Goal: Information Seeking & Learning: Find specific fact

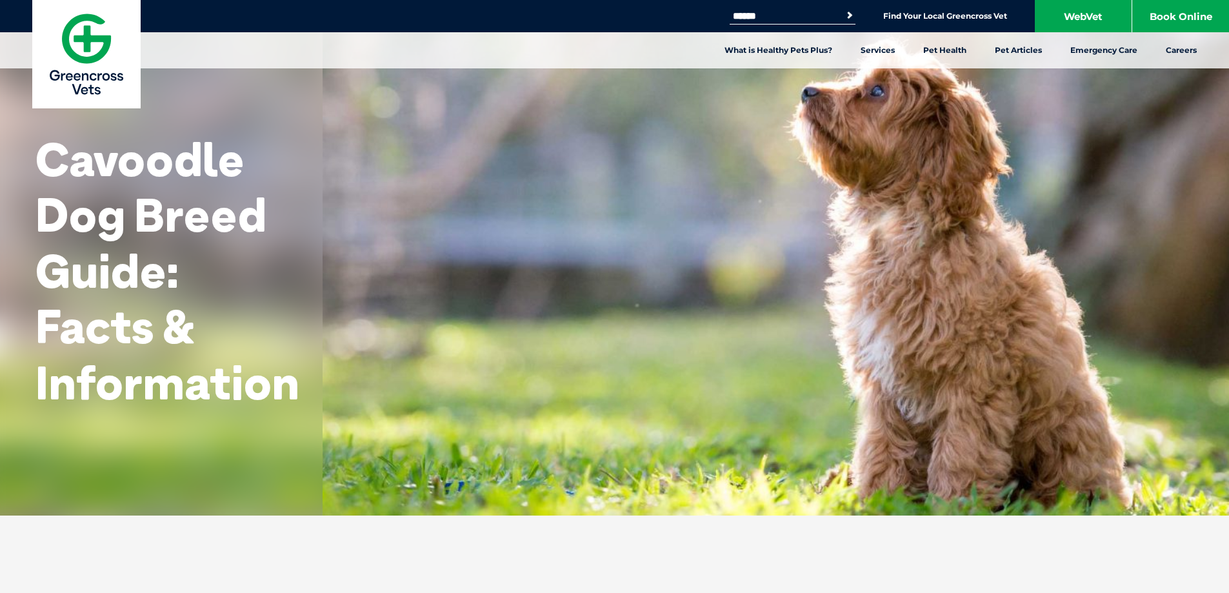
click at [812, 7] on div "Search for: Search Find Your Local Greencross Vet WebVet Book Online" at bounding box center [614, 16] width 1229 height 32
click at [811, 11] on input "Search for:" at bounding box center [785, 16] width 110 height 10
type input "*"
click at [770, 13] on input "Search for:" at bounding box center [785, 16] width 110 height 10
type input "***"
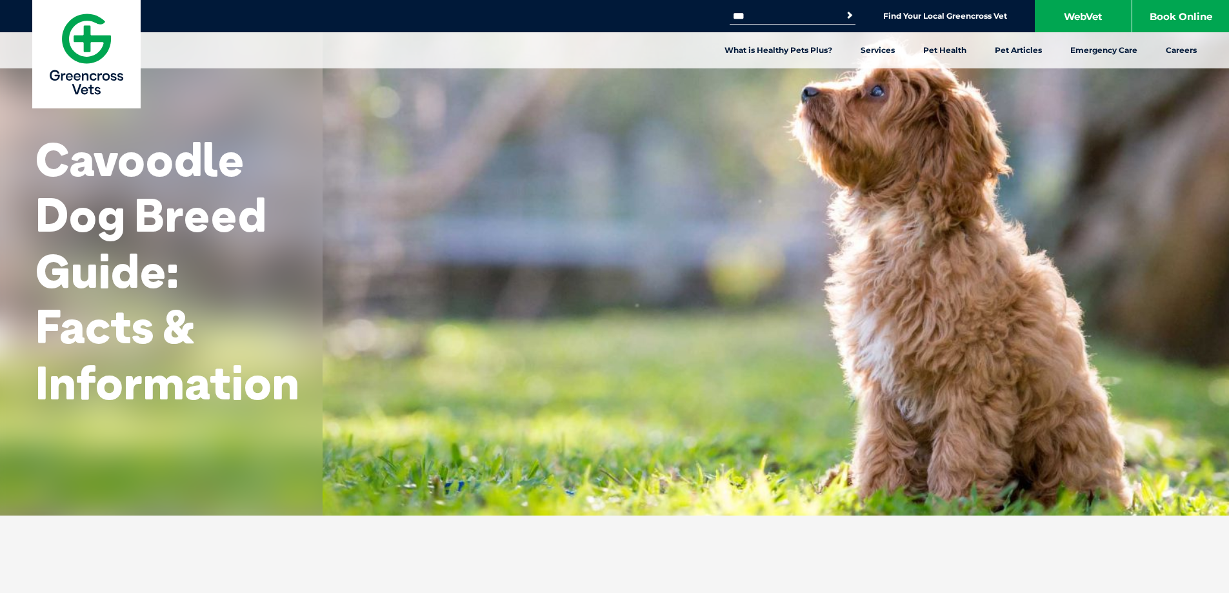
click at [843, 9] on button "Search" at bounding box center [849, 15] width 13 height 13
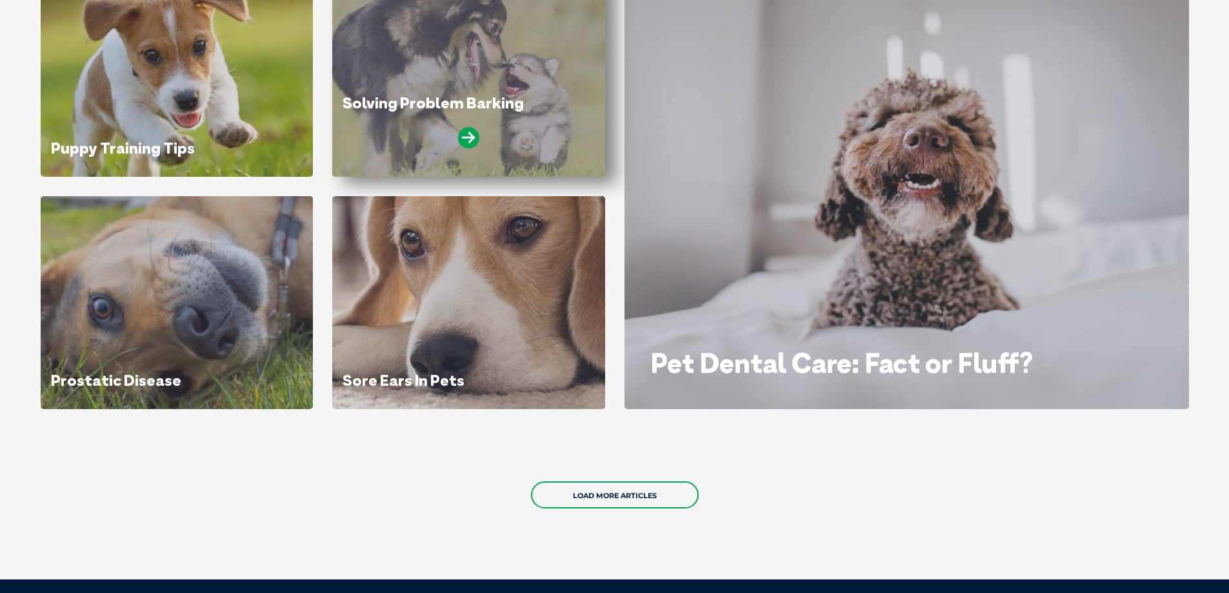
scroll to position [710, 0]
